Goal: Check status: Check status

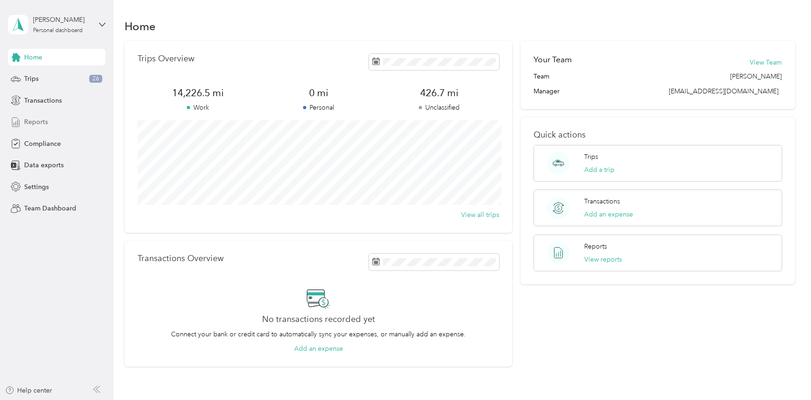
click at [39, 118] on span "Reports" at bounding box center [36, 122] width 24 height 10
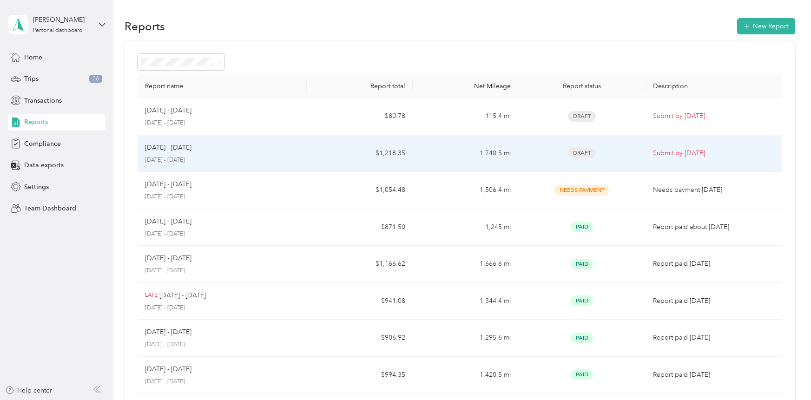
click at [174, 154] on div "[DATE] - [DATE] [DATE] - [DATE]" at bounding box center [222, 154] width 154 height 22
